Goal: Task Accomplishment & Management: Manage account settings

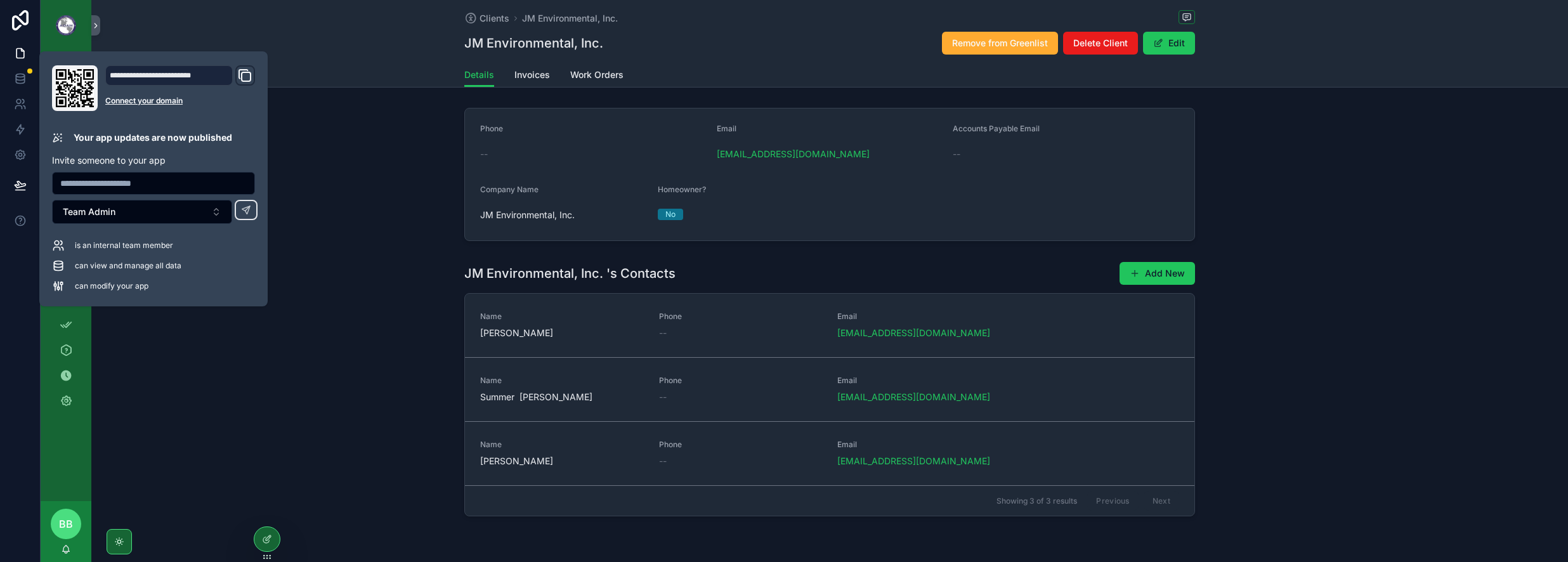
drag, startPoint x: 0, startPoint y: 0, endPoint x: 439, endPoint y: 528, distance: 686.7
click at [439, 528] on div "Clients JM Environmental, Inc. JM Environmental, Inc. Remove from Greenlist Del…" at bounding box center [830, 301] width 1477 height 603
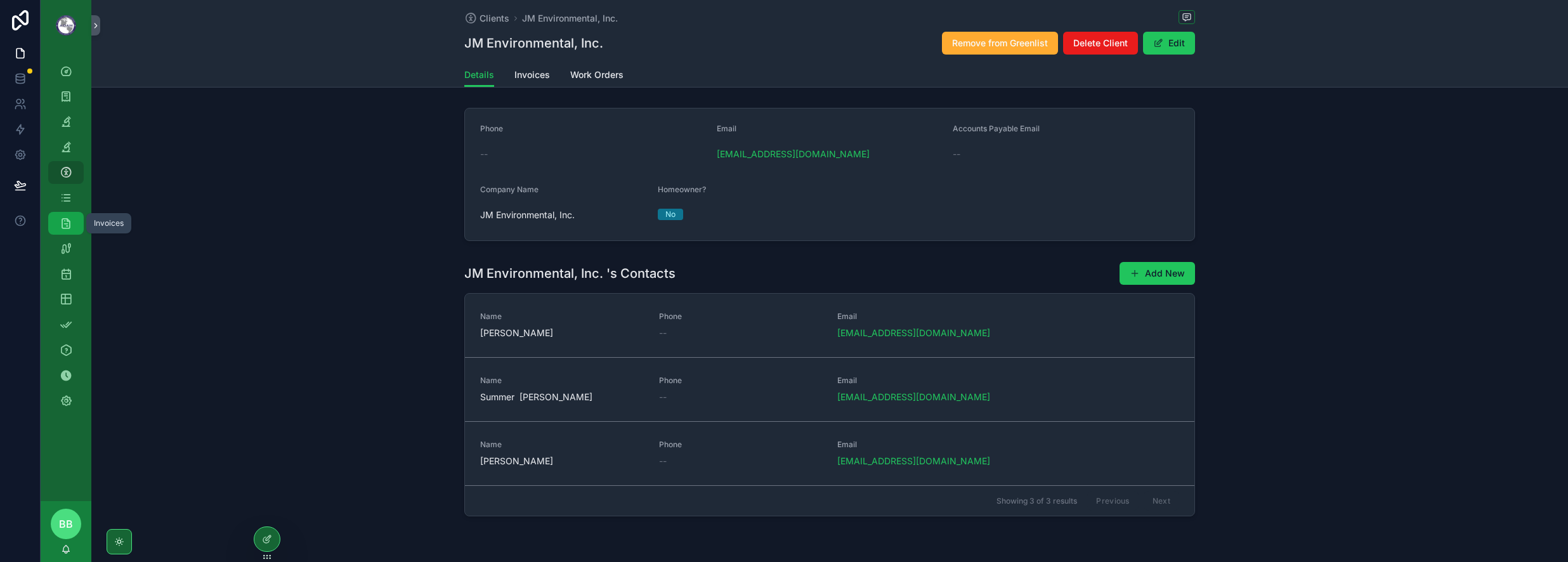
click at [68, 225] on icon "scrollable content" at bounding box center [66, 224] width 13 height 13
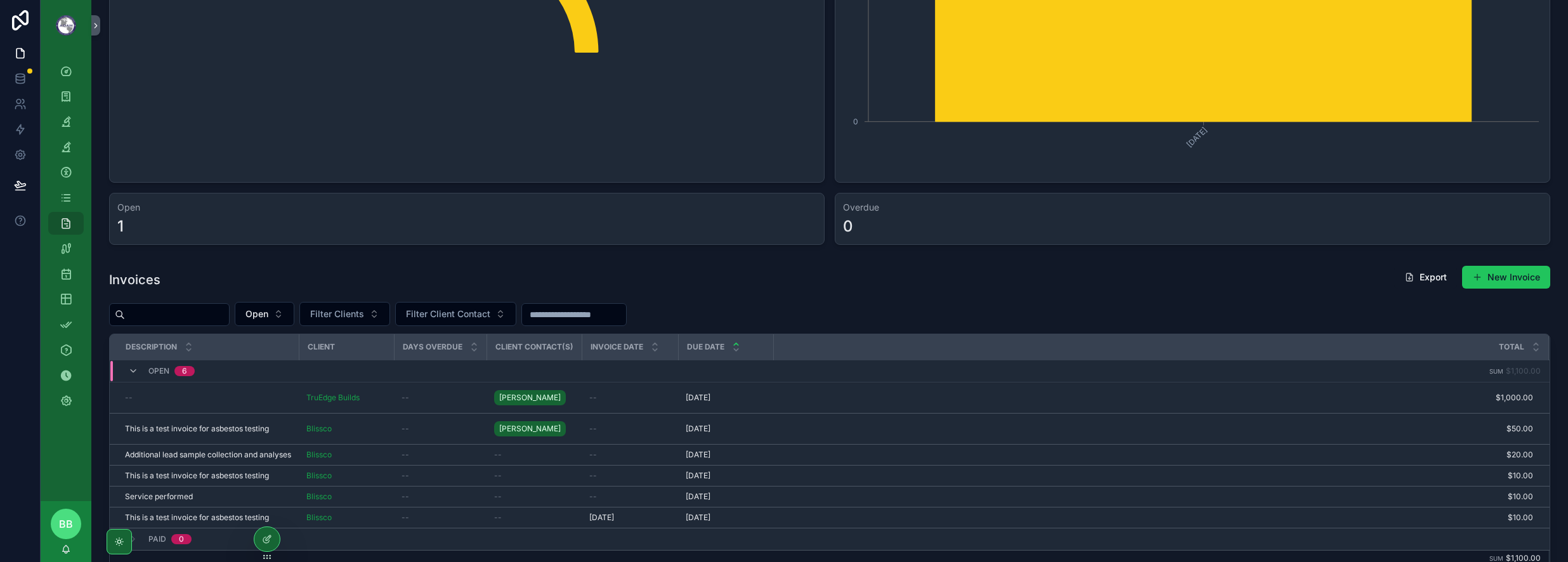
scroll to position [254, 0]
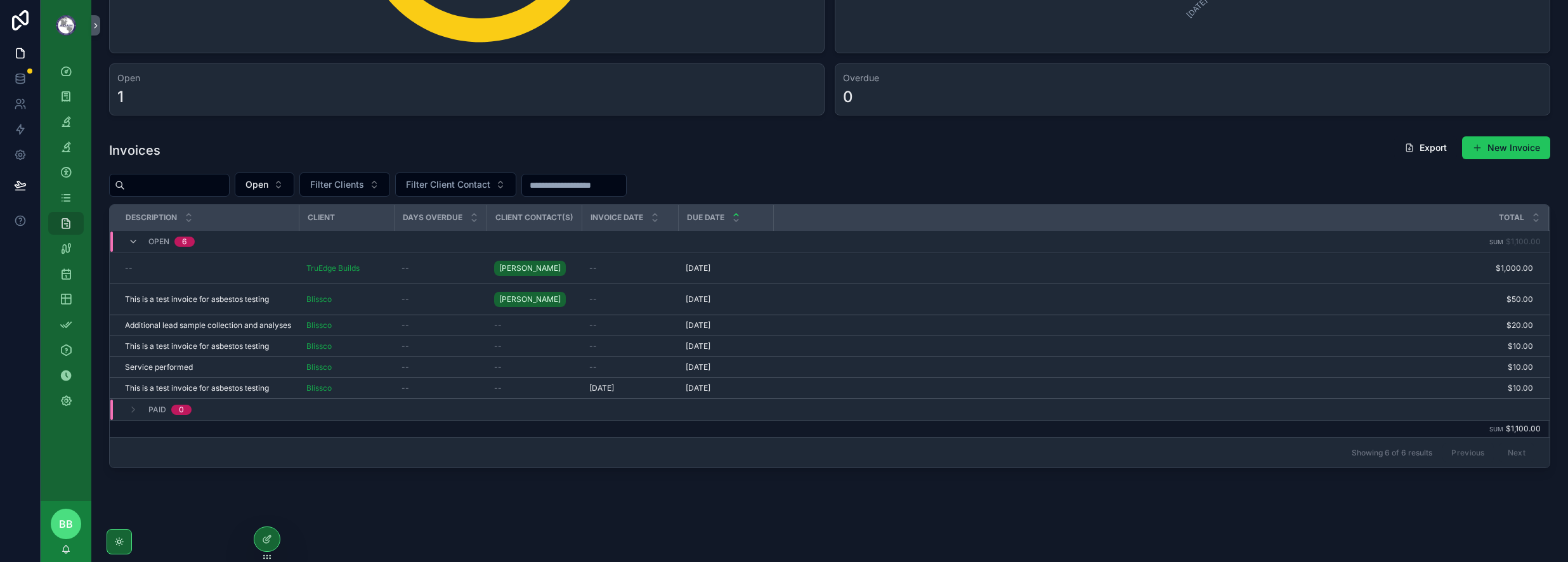
click at [244, 266] on div "--" at bounding box center [208, 268] width 166 height 10
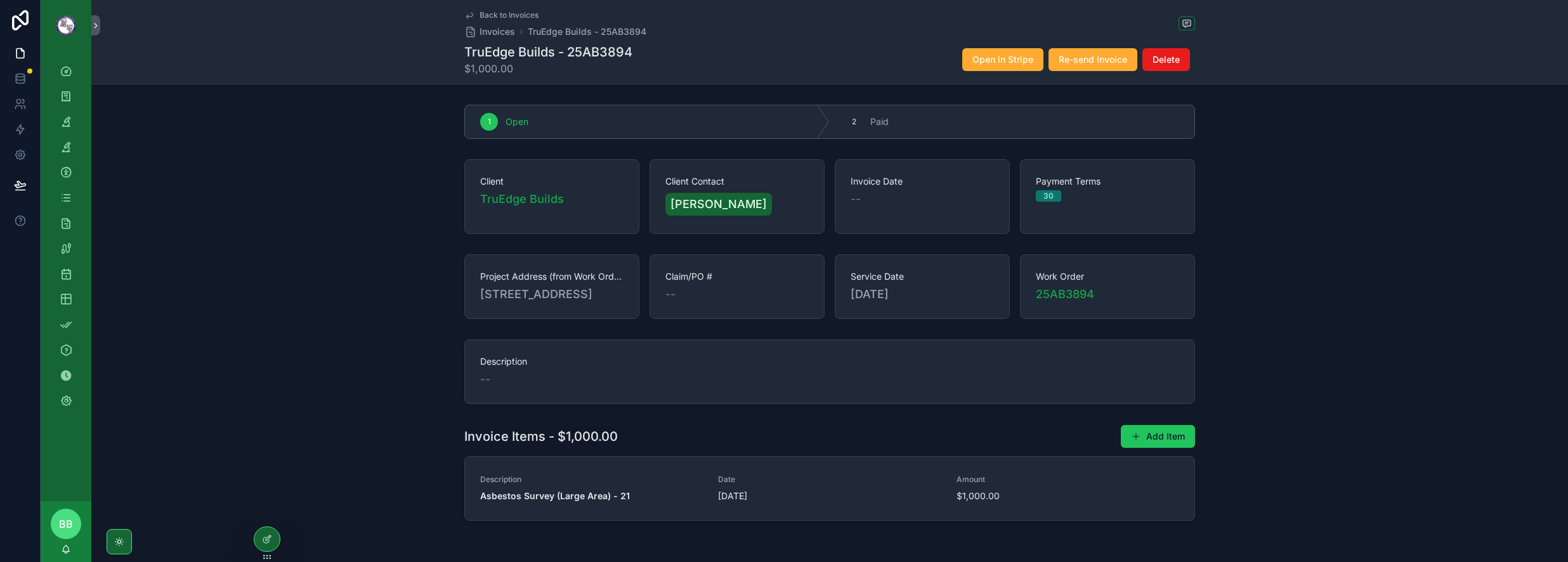
click at [1216, 222] on div "Client TruEdge Builds Client Contact [PERSON_NAME] Invoice Date -- Payment Term…" at bounding box center [830, 196] width 1477 height 85
click at [1524, 221] on div "Client TruEdge Builds Client Contact [PERSON_NAME] Invoice Date -- Payment Term…" at bounding box center [830, 196] width 1477 height 85
click at [58, 221] on div "Invoices" at bounding box center [65, 223] width 20 height 20
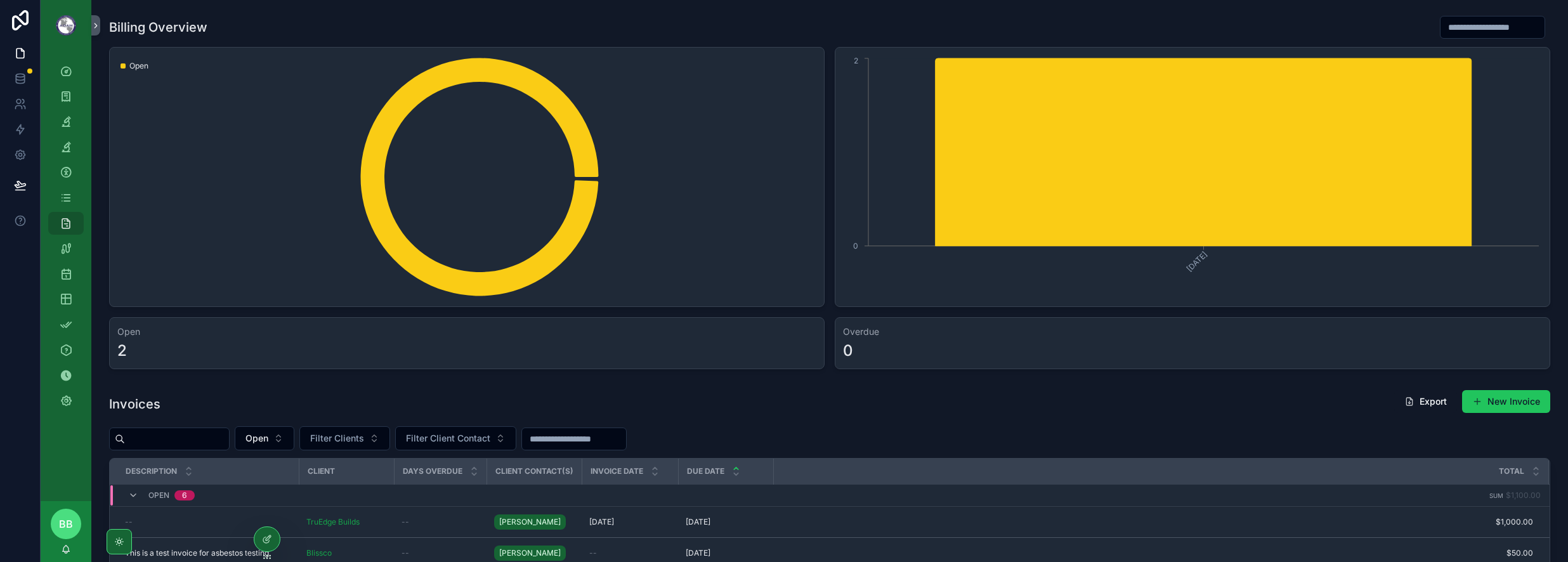
click at [257, 537] on div at bounding box center [266, 539] width 25 height 24
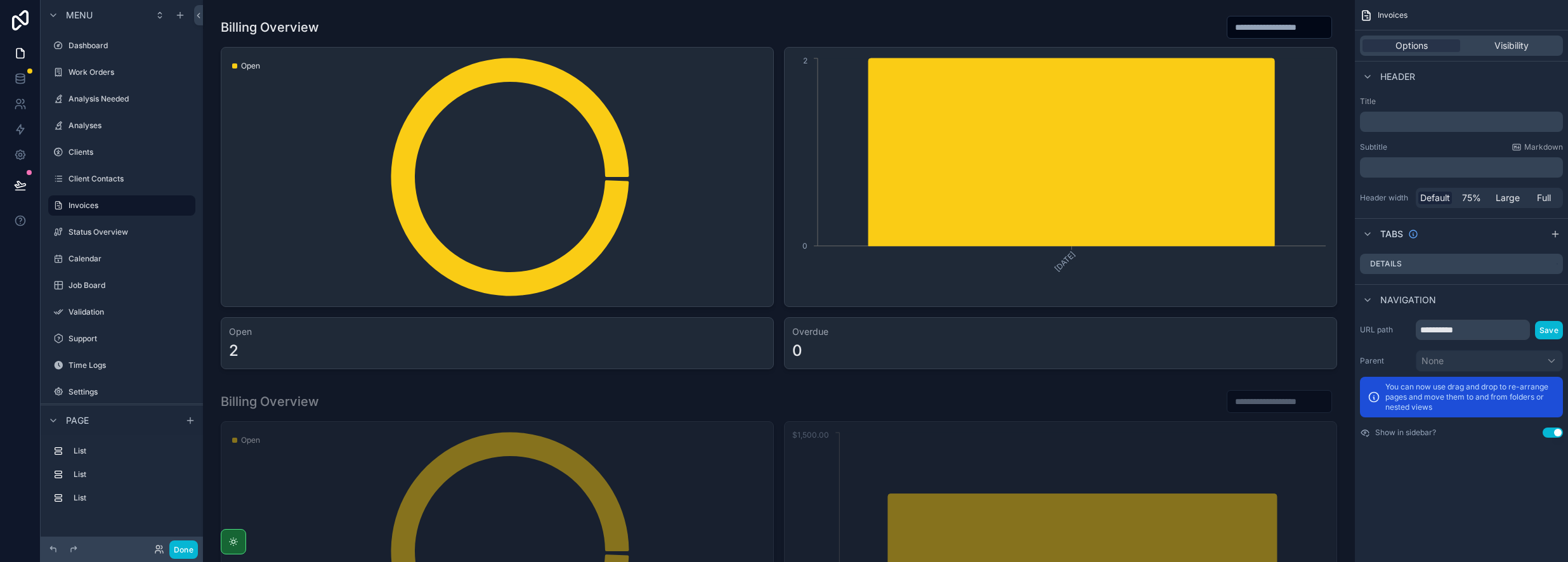
click at [56, 204] on icon "scrollable content" at bounding box center [58, 206] width 10 height 10
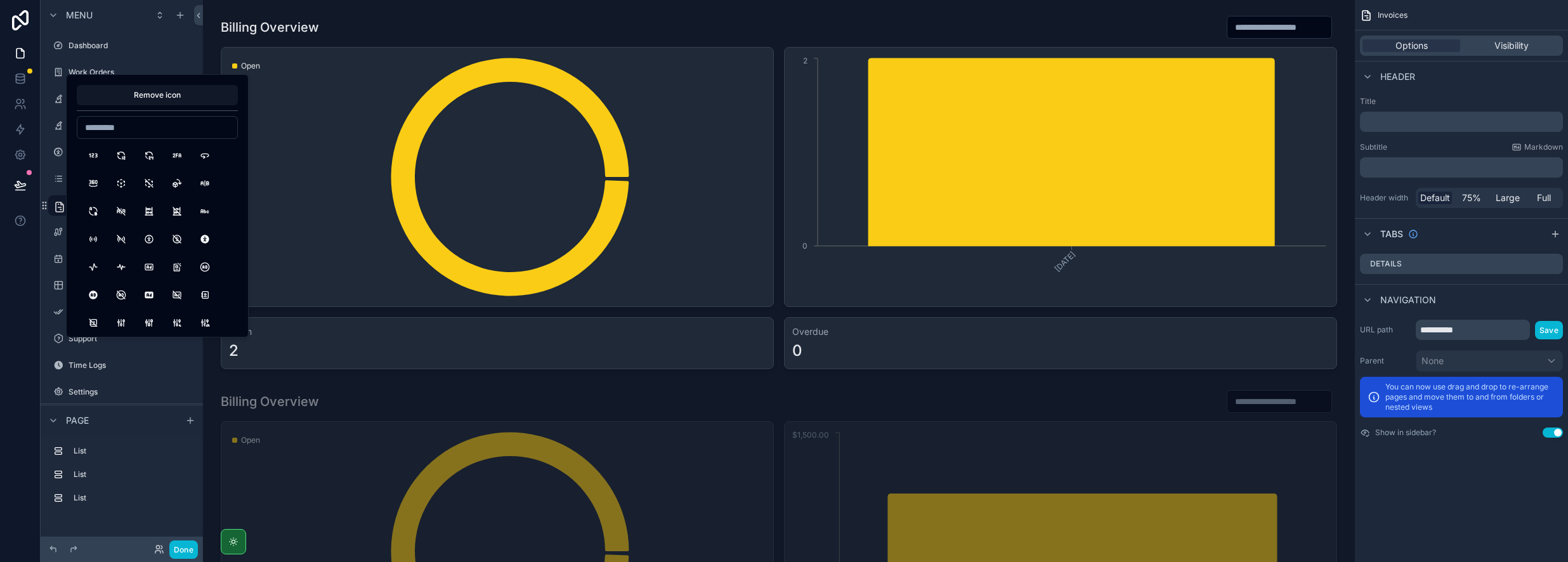
click at [124, 130] on input at bounding box center [157, 127] width 160 height 17
type input "*"
type input "****"
click at [100, 178] on button "ReportMoney" at bounding box center [93, 183] width 23 height 23
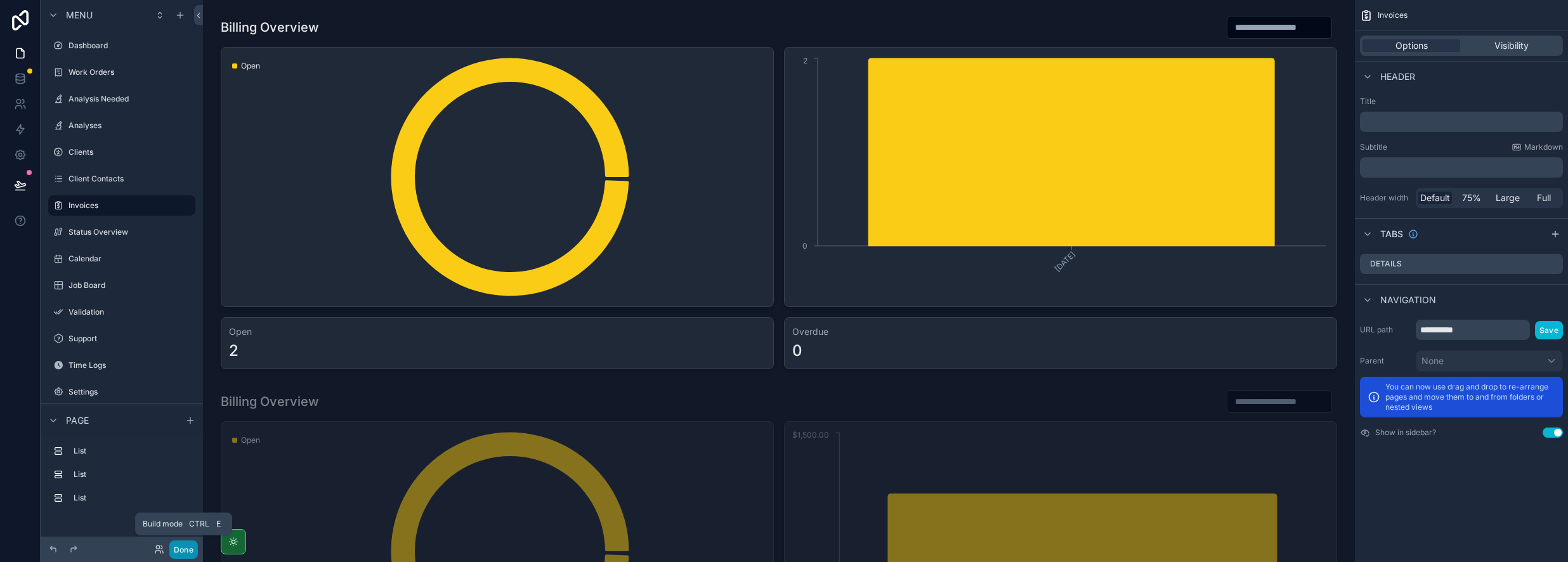
click at [171, 551] on button "Done" at bounding box center [184, 550] width 28 height 18
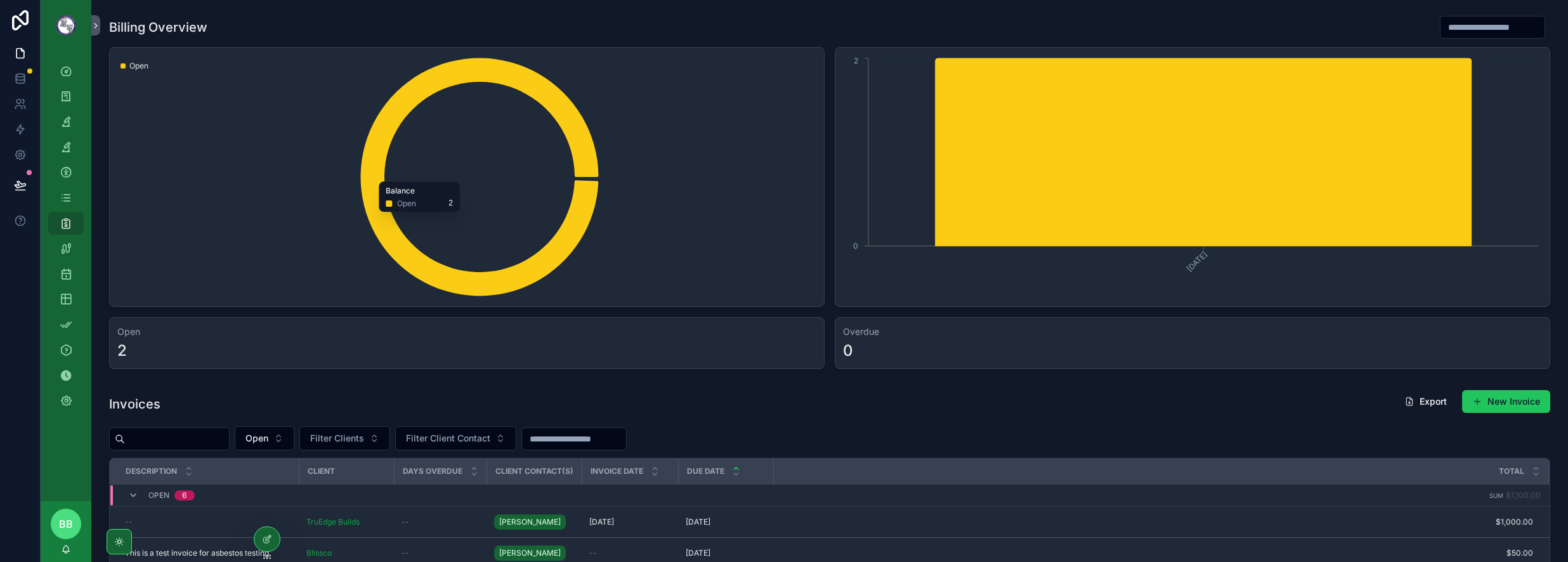
click at [1003, 420] on div "Invoices Export New Invoice Open Filter Clients Filter Client Contact Descripti…" at bounding box center [830, 556] width 1441 height 332
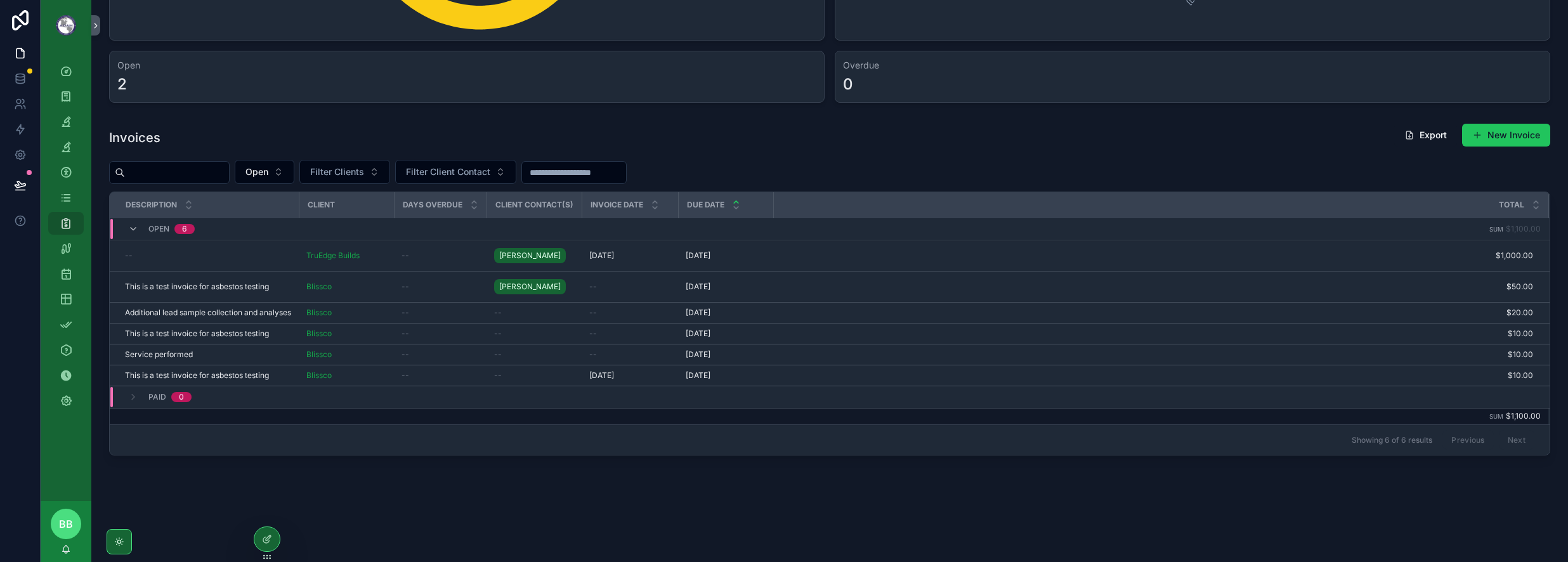
scroll to position [277, 0]
click at [0, 0] on span "Delete" at bounding box center [0, 0] width 0 height 0
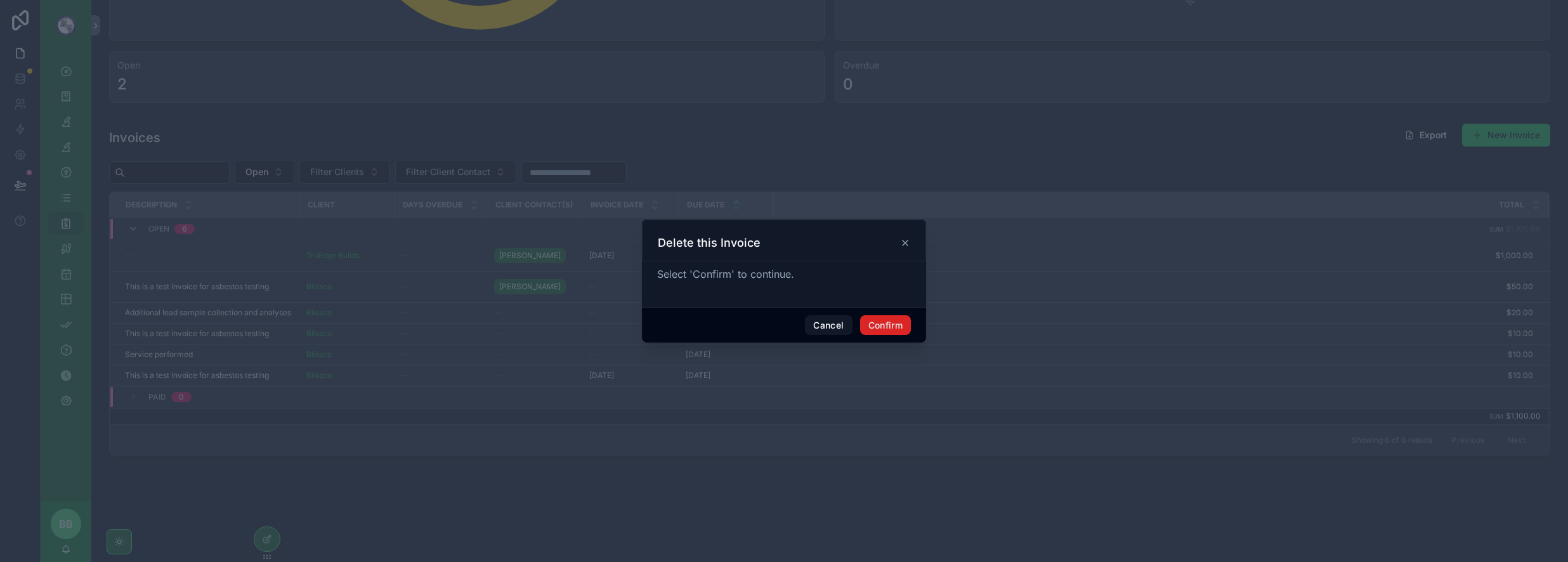
click at [888, 321] on button "Confirm" at bounding box center [885, 325] width 50 height 20
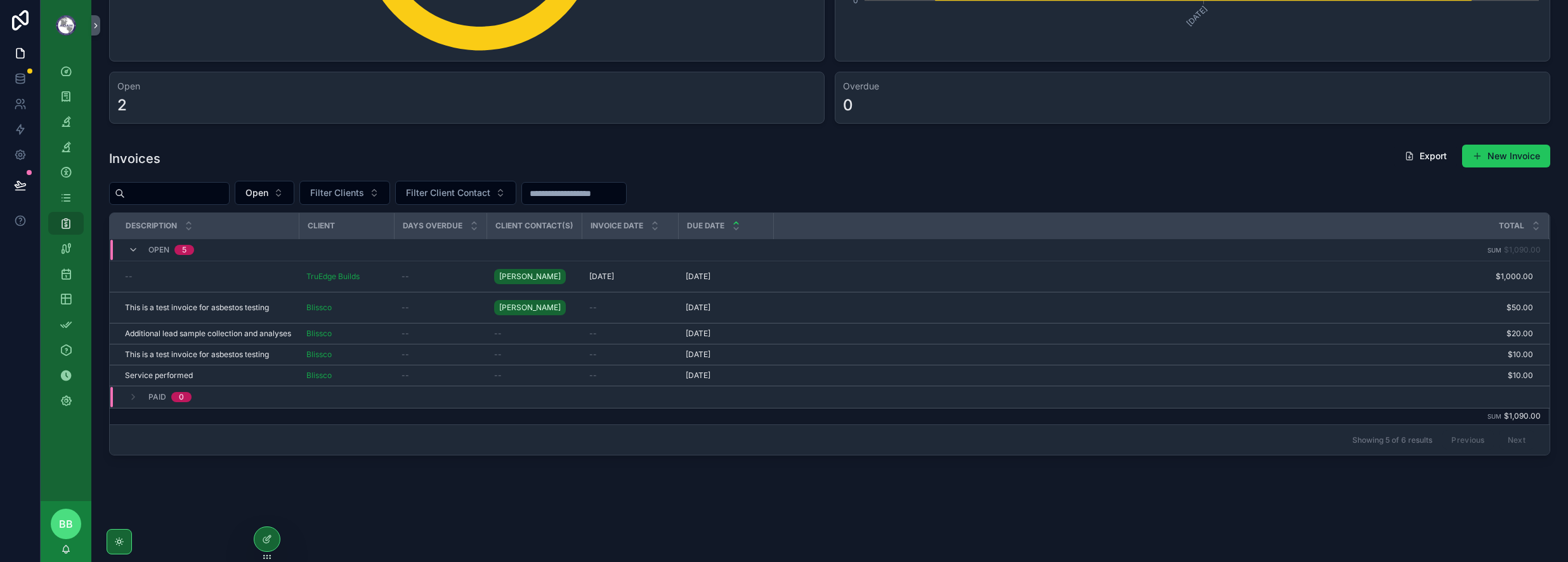
scroll to position [255, 0]
click at [249, 272] on div "--" at bounding box center [208, 277] width 166 height 10
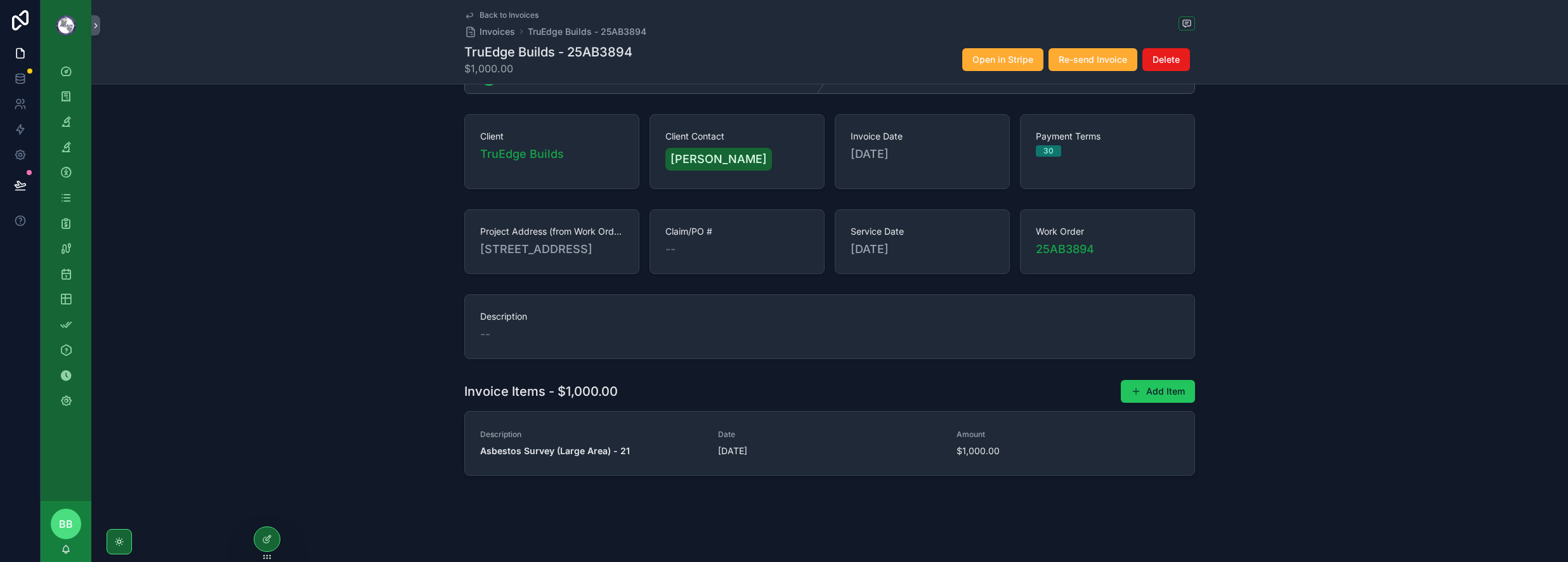
scroll to position [63, 0]
click at [1036, 241] on span "25AB3894" at bounding box center [1065, 249] width 58 height 17
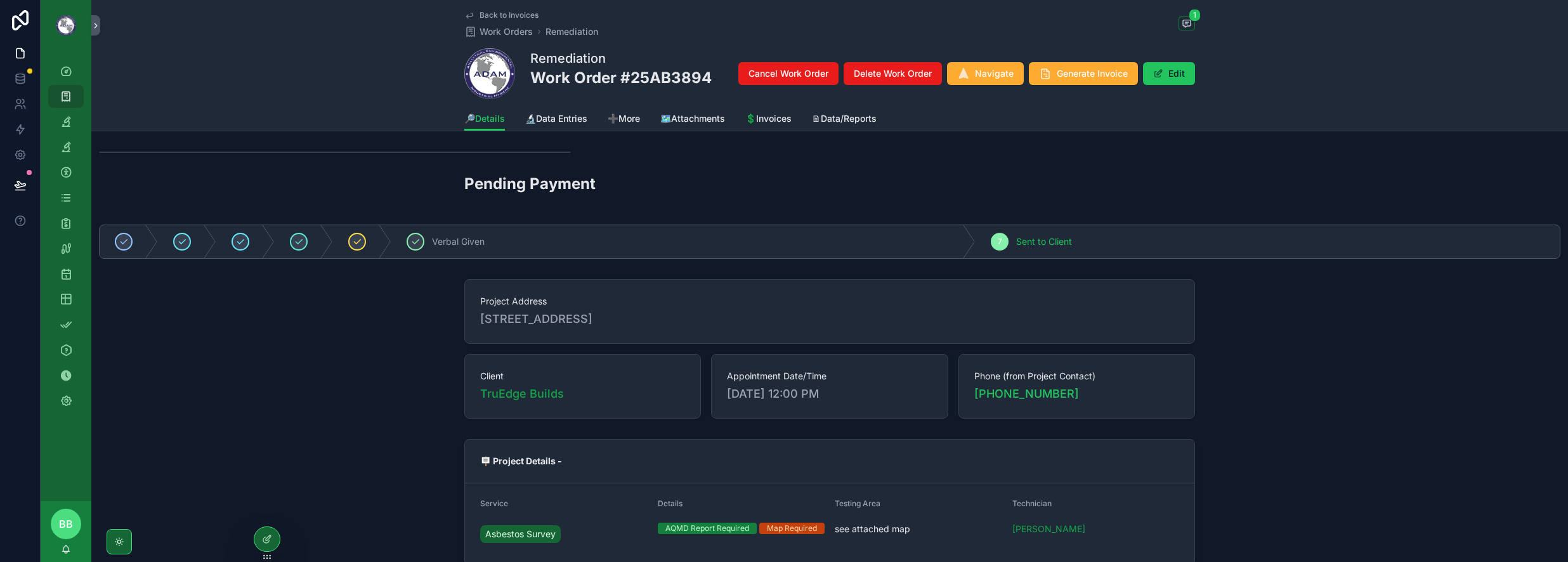
click at [1071, 71] on span "Generate Invoice" at bounding box center [1092, 74] width 71 height 13
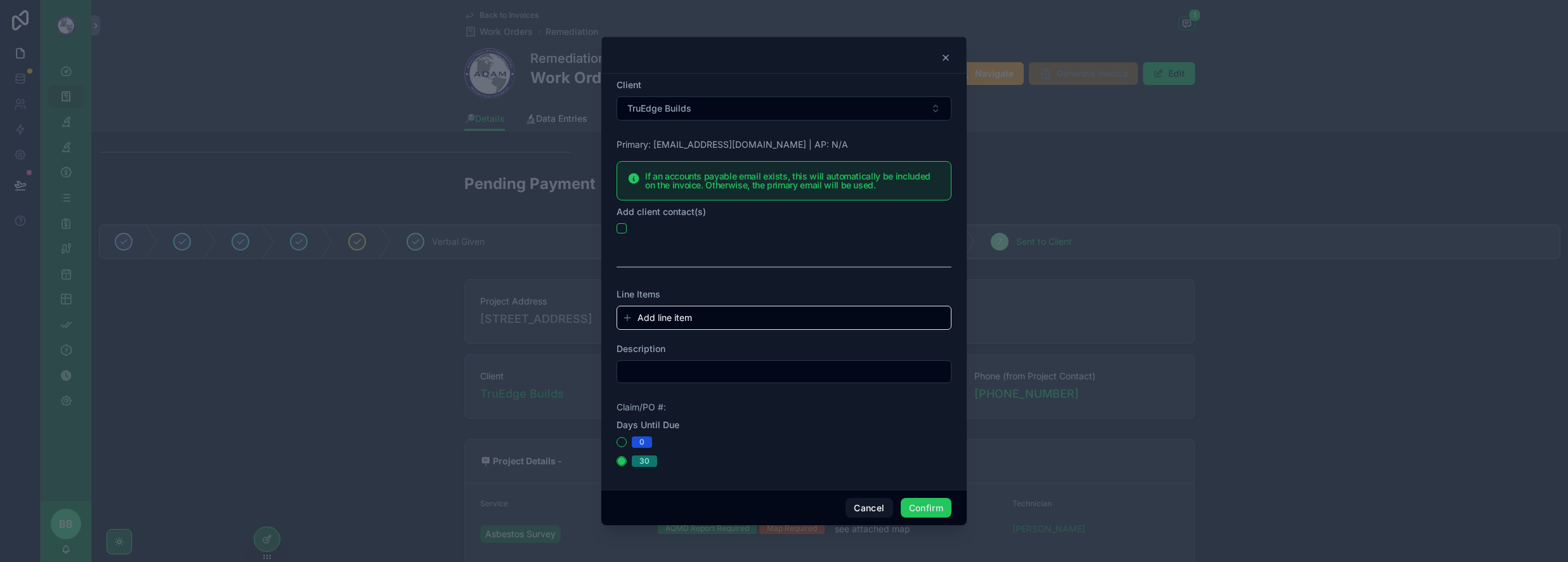
click at [943, 56] on icon at bounding box center [946, 58] width 10 height 10
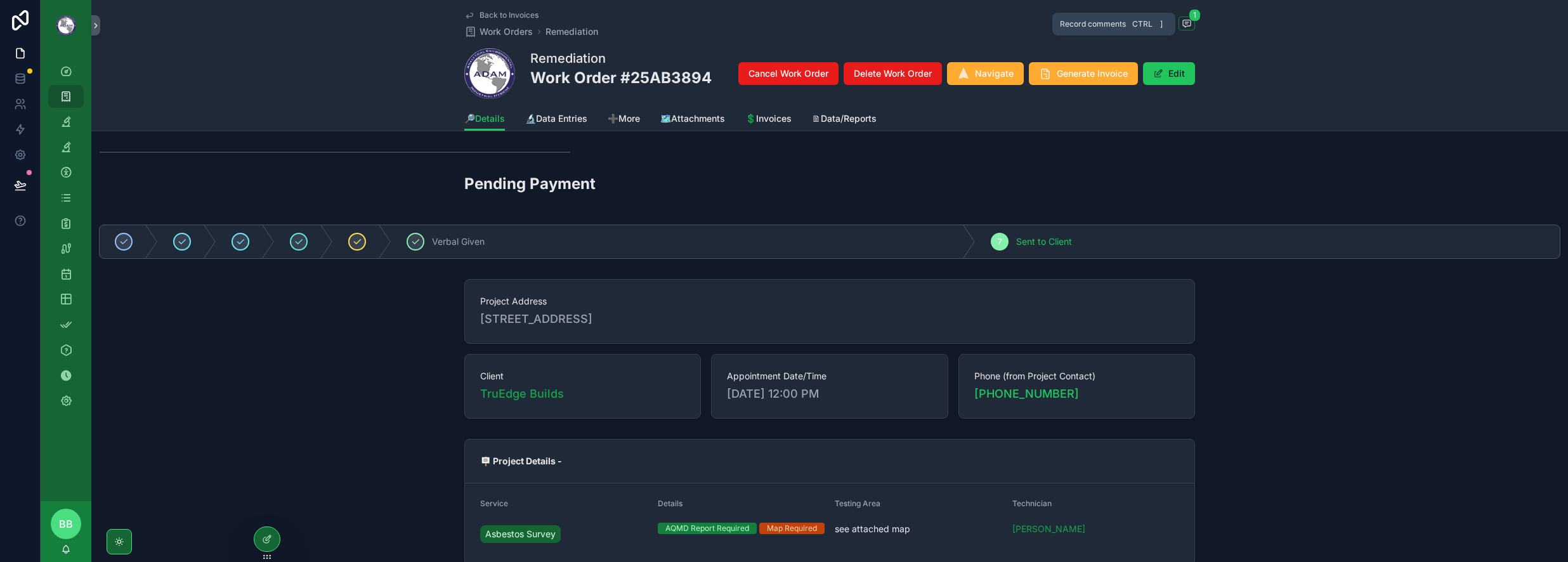
click at [1188, 18] on span "1" at bounding box center [1194, 16] width 12 height 13
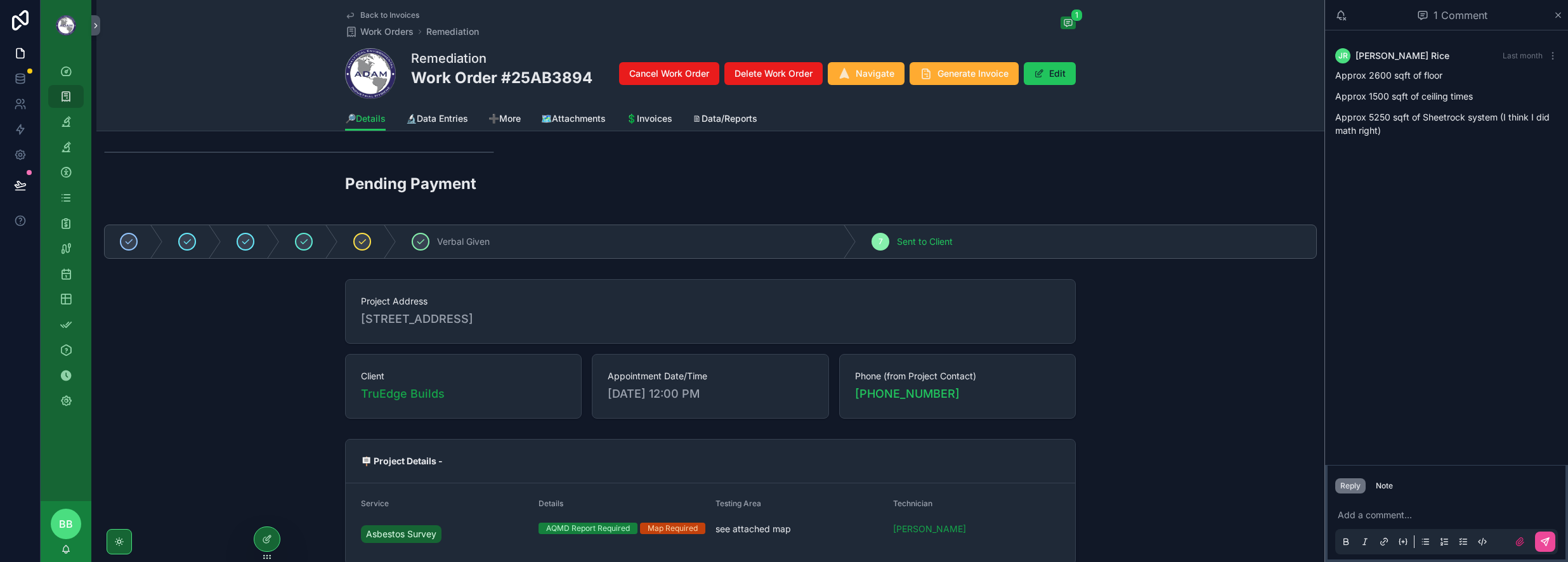
click at [1558, 14] on icon "scrollable content" at bounding box center [1558, 16] width 10 height 10
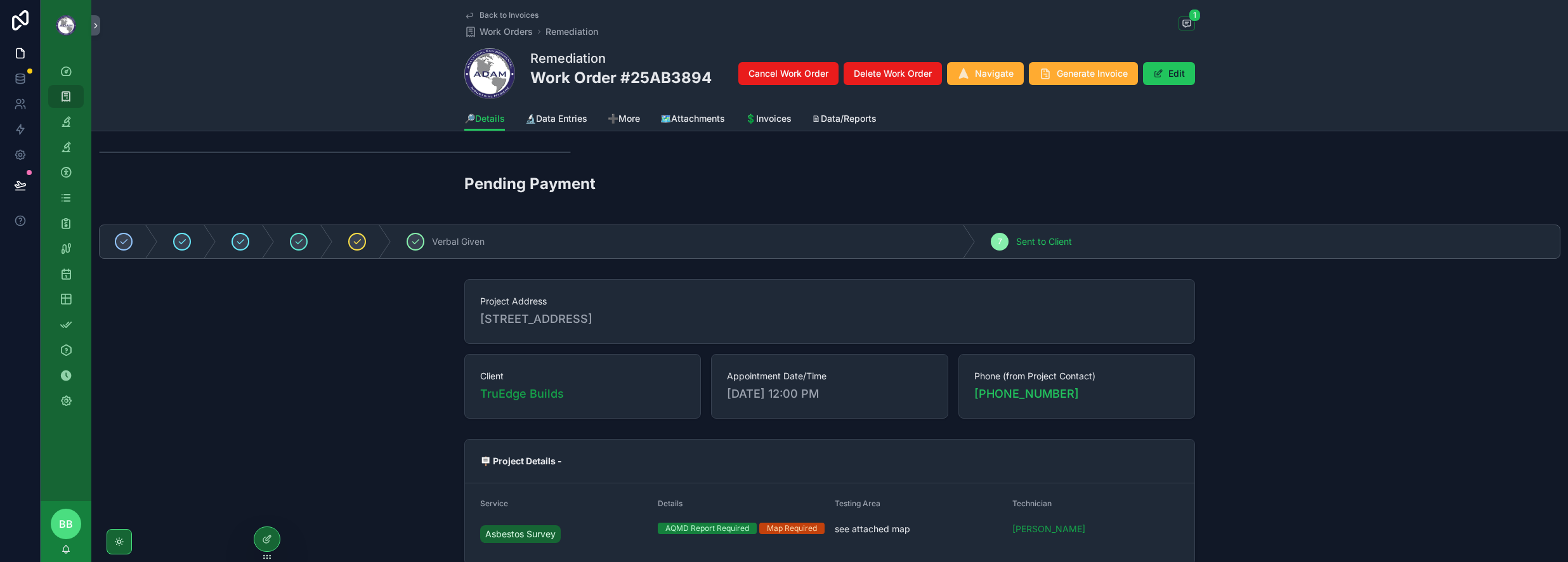
click at [1143, 188] on h2 "Pending Payment" at bounding box center [830, 184] width 731 height 21
